Goal: Information Seeking & Learning: Compare options

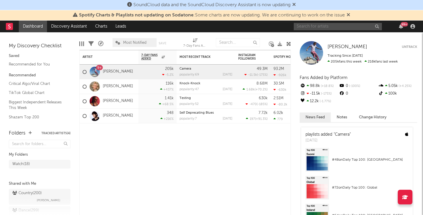
click at [338, 29] on input "text" at bounding box center [338, 26] width 88 height 7
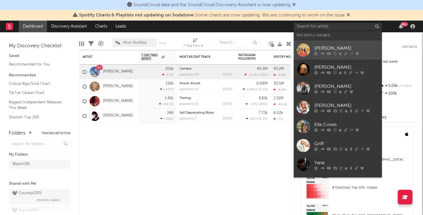
click at [327, 46] on div "[PERSON_NAME]" at bounding box center [346, 48] width 65 height 7
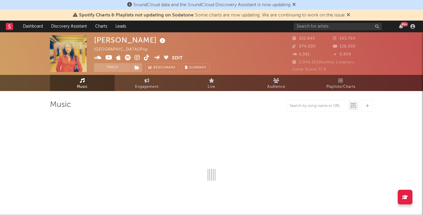
select select "6m"
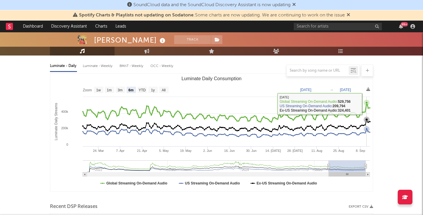
scroll to position [216, 0]
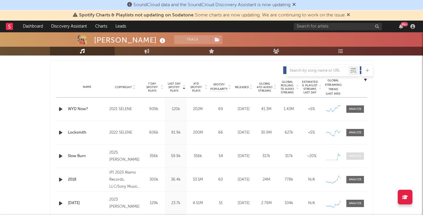
click at [357, 154] on div at bounding box center [355, 156] width 13 height 4
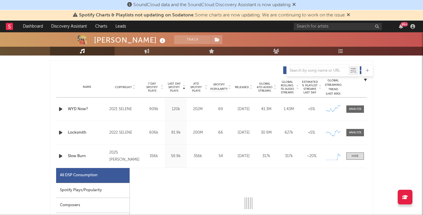
select select "1w"
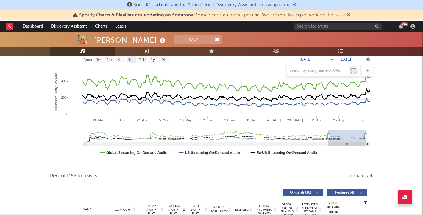
scroll to position [0, 0]
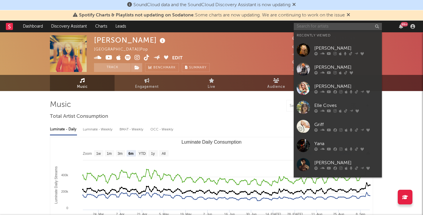
click at [298, 26] on input "text" at bounding box center [338, 26] width 88 height 7
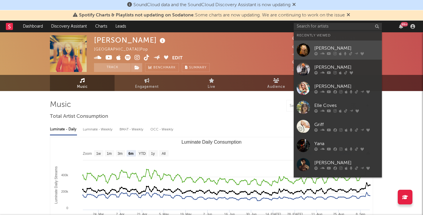
click at [311, 50] on link "[PERSON_NAME]" at bounding box center [338, 50] width 88 height 19
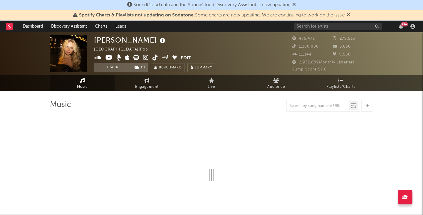
select select "6m"
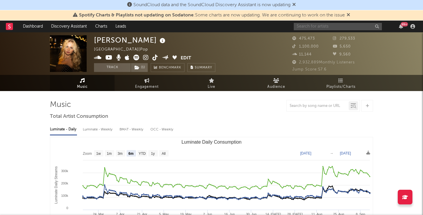
click at [316, 27] on input "text" at bounding box center [338, 26] width 88 height 7
